Goal: Task Accomplishment & Management: Manage account settings

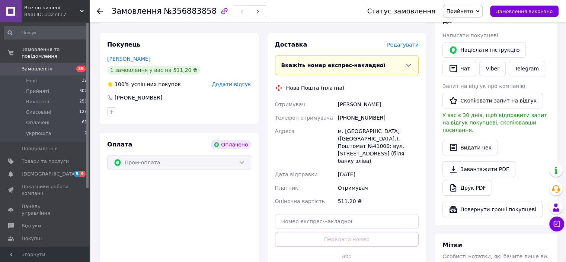
scroll to position [223, 0]
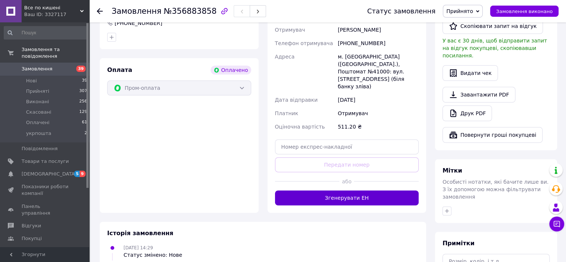
click at [338, 190] on button "Згенерувати ЕН" at bounding box center [347, 197] width 144 height 15
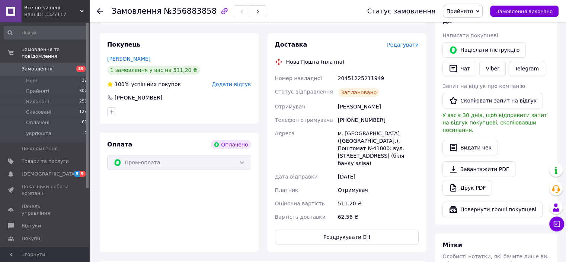
scroll to position [186, 0]
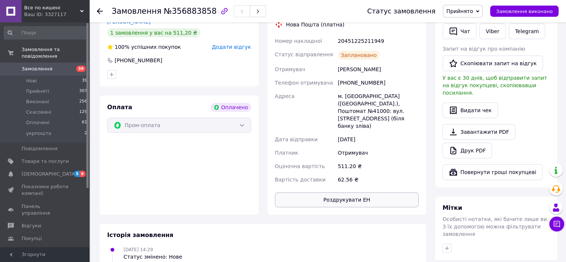
click at [395, 192] on button "Роздрукувати ЕН" at bounding box center [347, 199] width 144 height 15
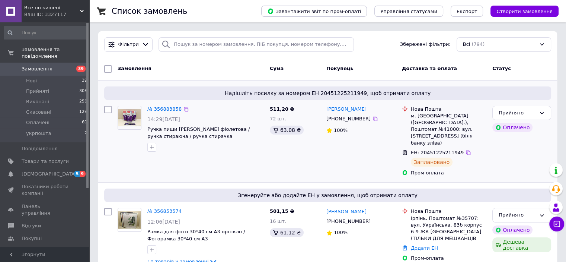
scroll to position [74, 0]
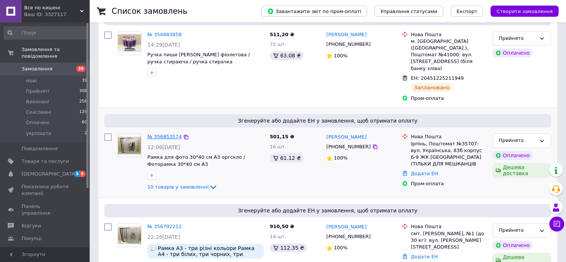
click at [167, 134] on link "№ 356853574" at bounding box center [164, 137] width 34 height 6
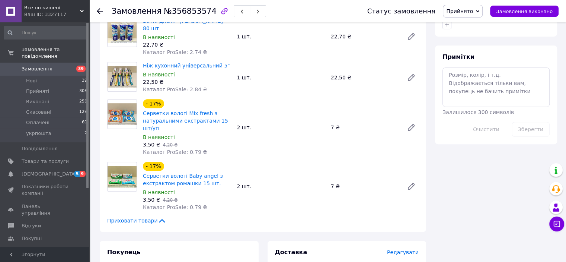
scroll to position [595, 0]
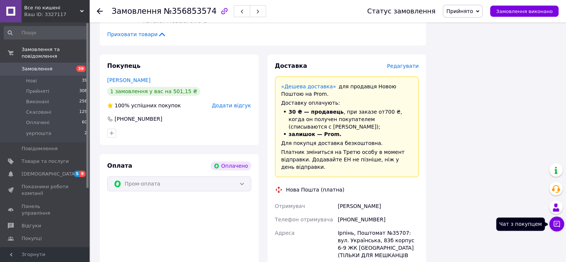
click at [556, 218] on button "Чат з покупцем" at bounding box center [556, 223] width 15 height 15
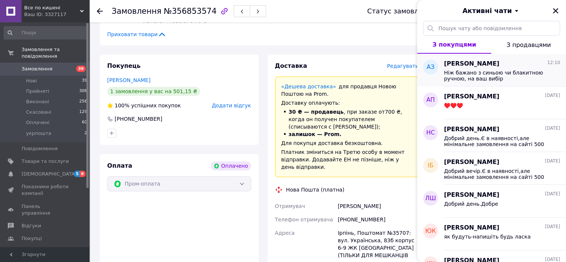
click at [494, 78] on span "Ніж бажано з синьою чи блакитною ручною, на ваш вибір" at bounding box center [497, 76] width 106 height 12
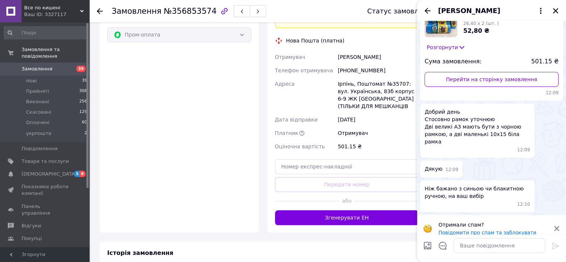
scroll to position [795, 0]
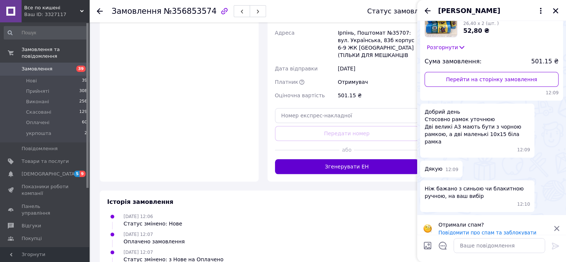
click at [328, 159] on button "Згенерувати ЕН" at bounding box center [347, 166] width 144 height 15
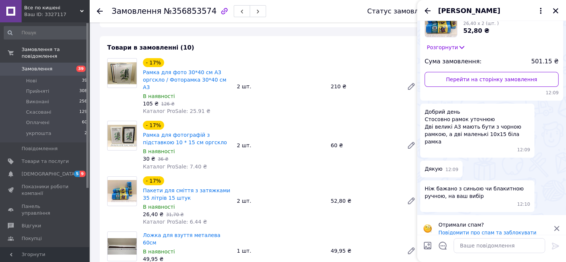
scroll to position [88, 0]
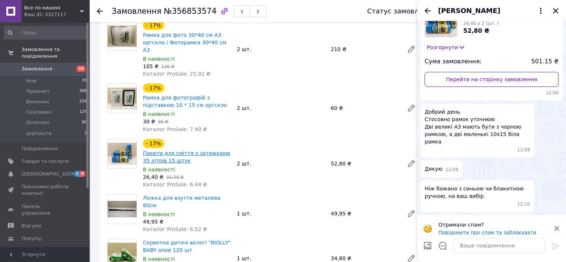
click at [151, 151] on link "Пакети для сміття з затяжками 35 літрів 15 штук" at bounding box center [186, 156] width 87 height 13
click at [199, 150] on link "Пакети для сміття з затяжками 35 літрів 15 штук" at bounding box center [186, 156] width 87 height 13
click at [414, 159] on icon at bounding box center [411, 163] width 9 height 9
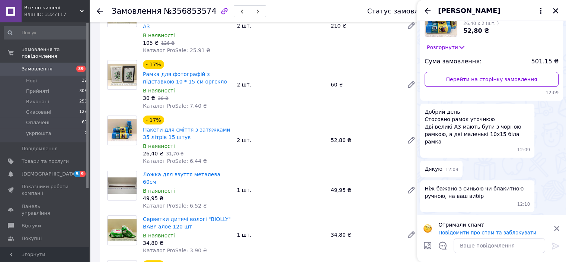
scroll to position [186, 0]
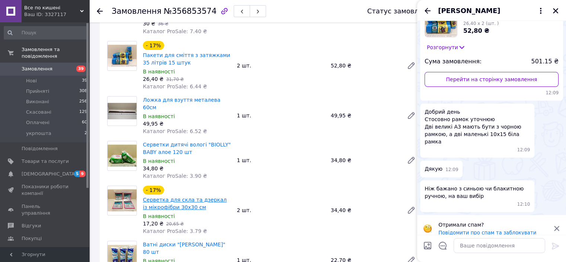
click at [173, 197] on link "Серветка для скла та дзеркал із мікрофібри 30х30 см" at bounding box center [185, 203] width 84 height 13
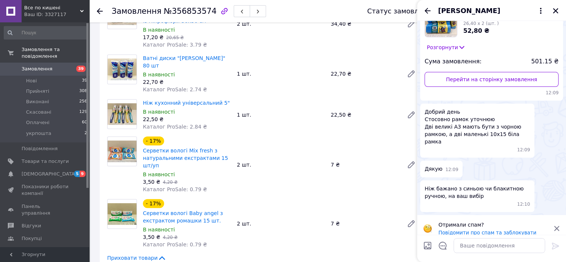
scroll to position [409, 0]
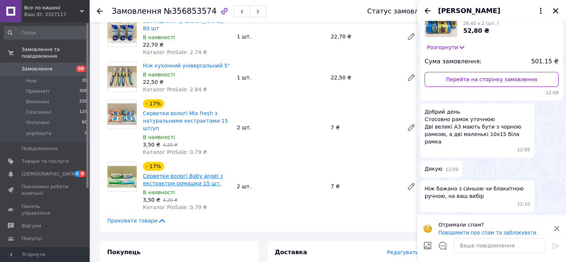
click at [170, 173] on link "Серветки вологі Baby angel з екстрактом ромашки 15 шт." at bounding box center [183, 179] width 80 height 13
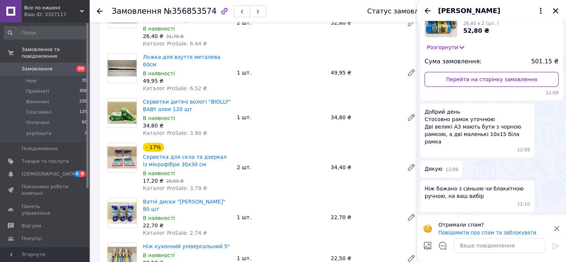
scroll to position [43, 0]
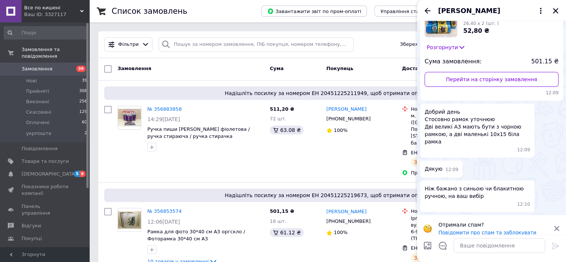
click at [554, 13] on icon "Закрити" at bounding box center [555, 10] width 7 height 7
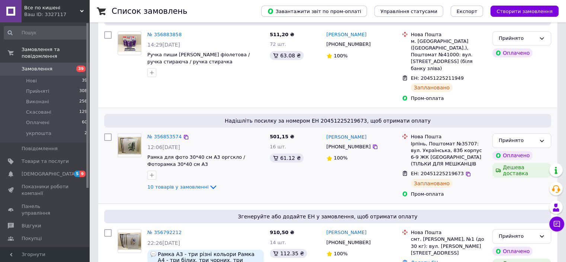
scroll to position [112, 0]
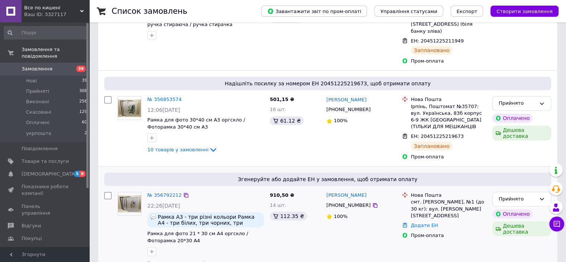
click at [168, 191] on div "№ 356792212" at bounding box center [165, 195] width 36 height 9
click at [167, 192] on link "№ 356792212" at bounding box center [164, 195] width 34 height 6
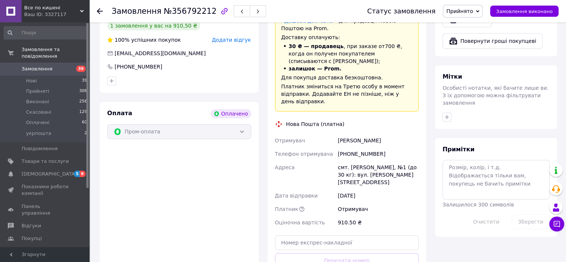
scroll to position [409, 0]
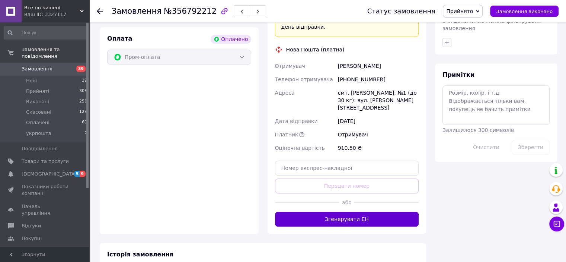
click at [316, 211] on button "Згенерувати ЕН" at bounding box center [347, 218] width 144 height 15
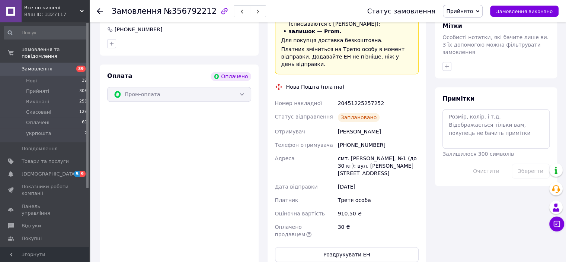
scroll to position [503, 0]
